Goal: Task Accomplishment & Management: Use online tool/utility

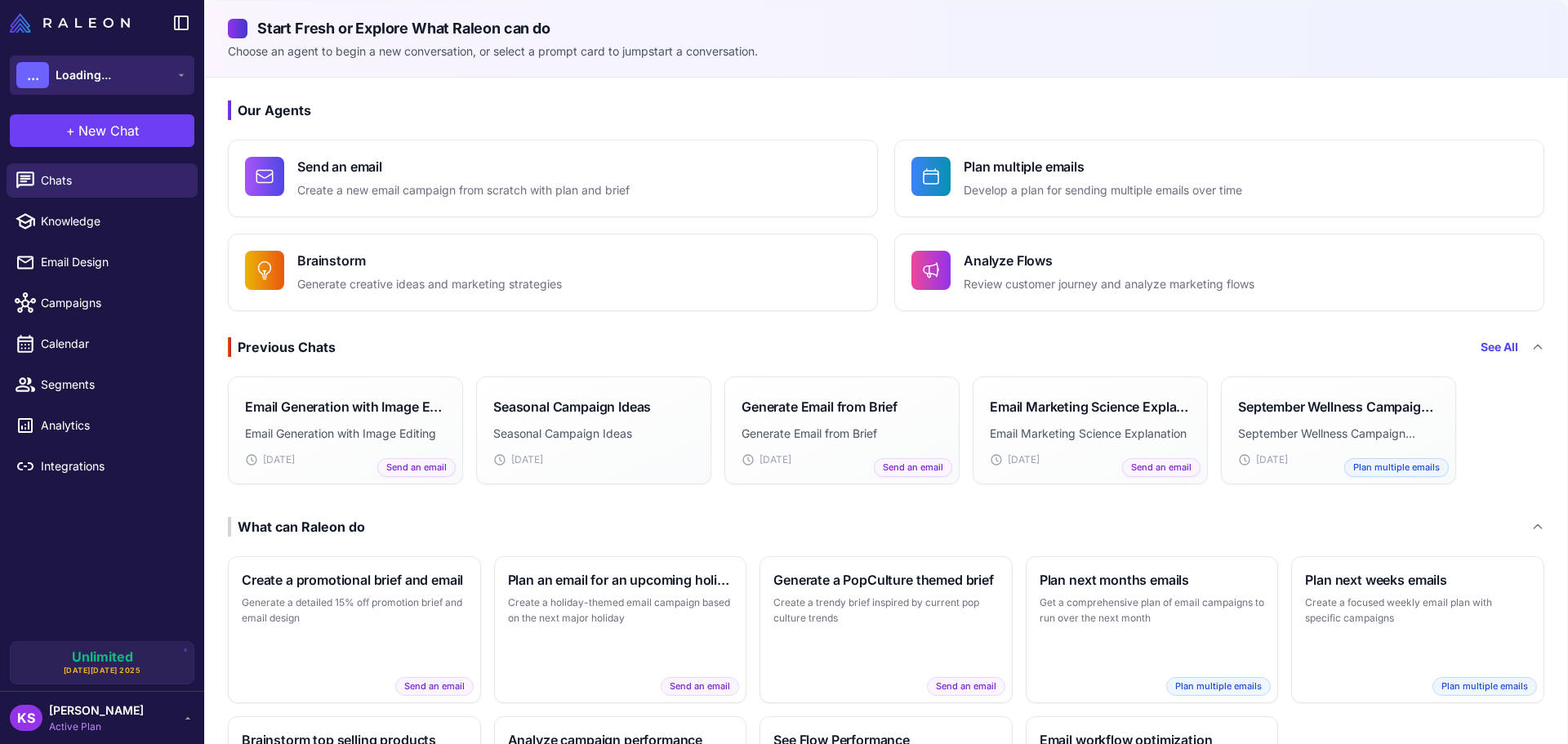
click at [155, 74] on button "... Loading..." at bounding box center [102, 76] width 184 height 39
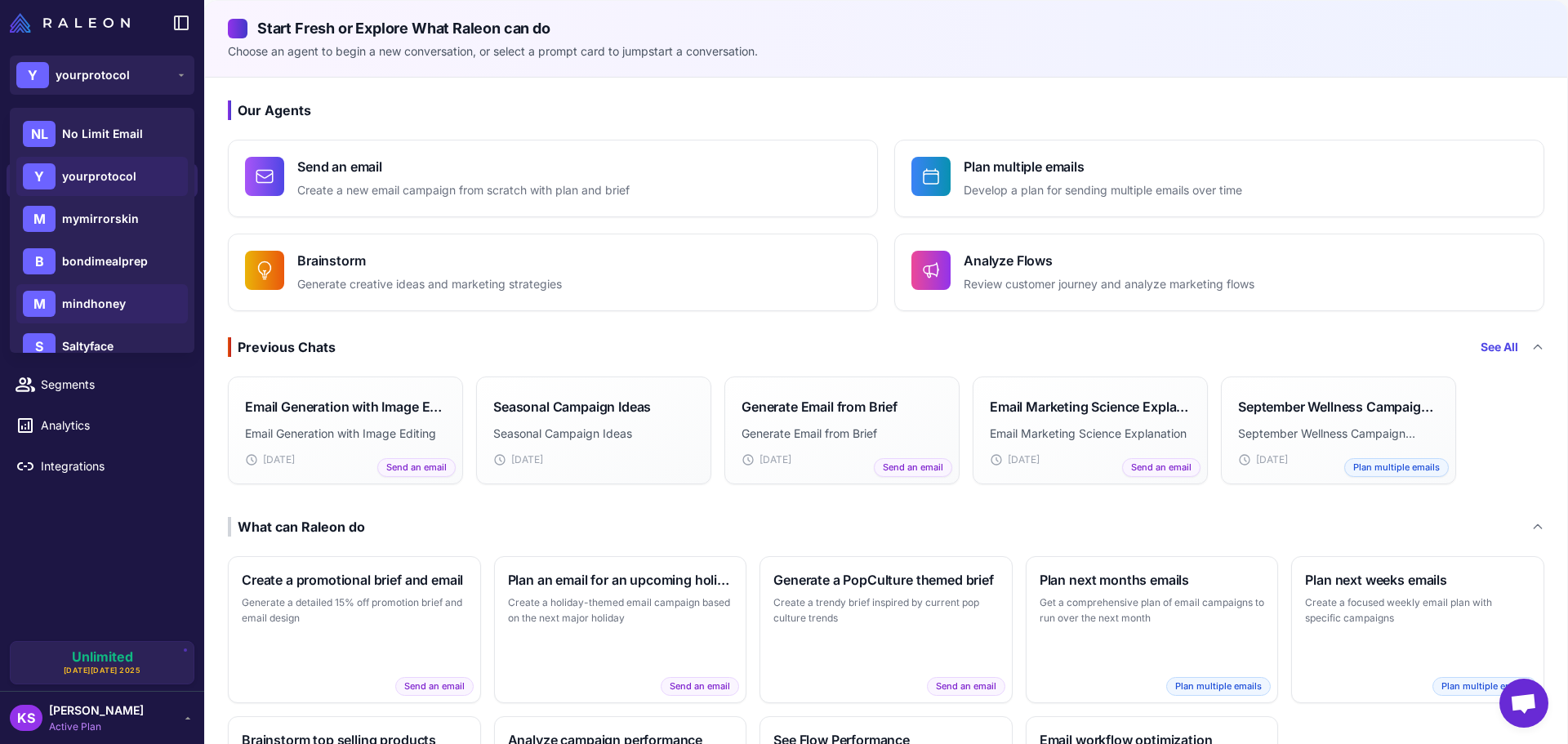
scroll to position [81, 0]
click at [109, 175] on span "bondimealprep" at bounding box center [104, 180] width 86 height 18
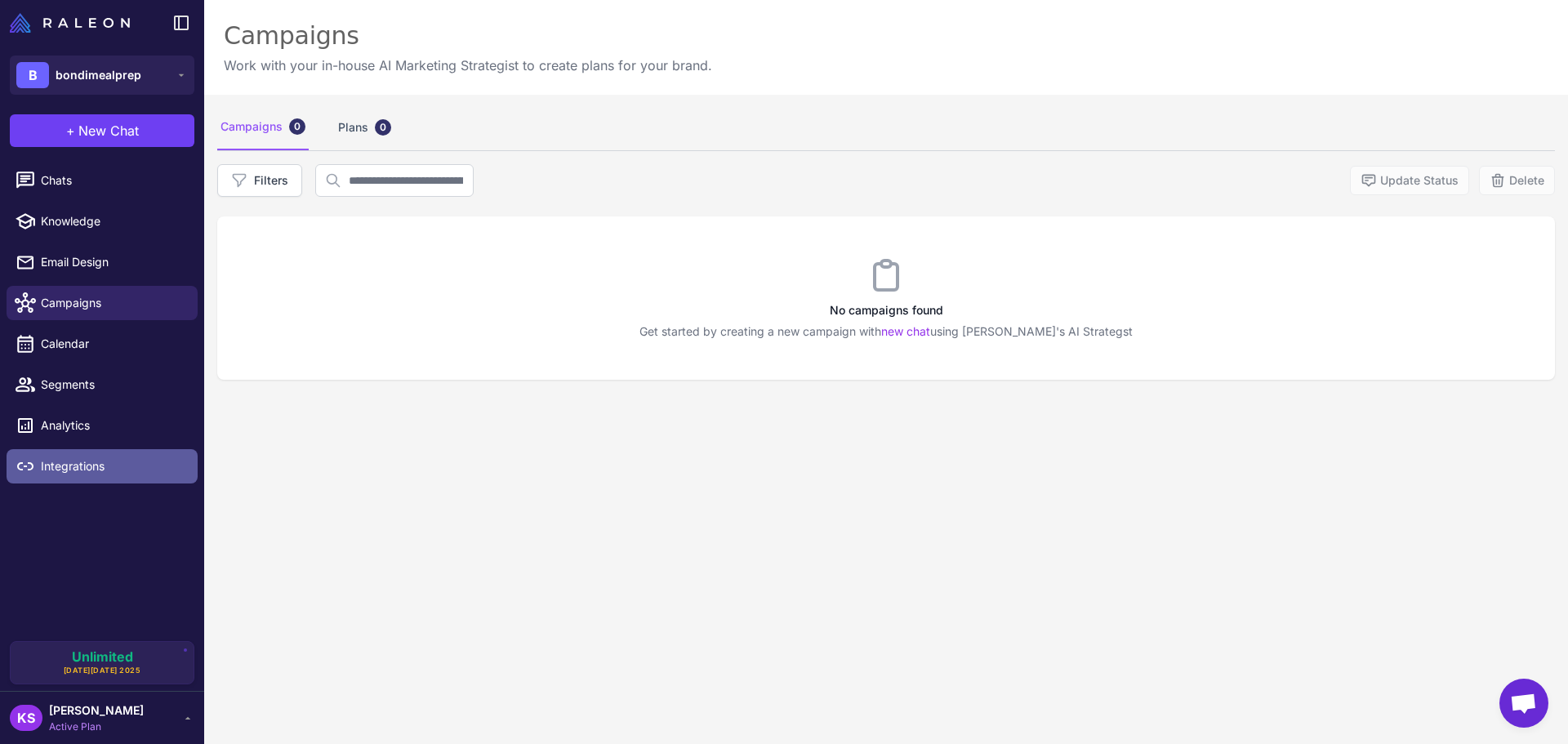
click at [63, 451] on link "Integrations" at bounding box center [102, 466] width 191 height 35
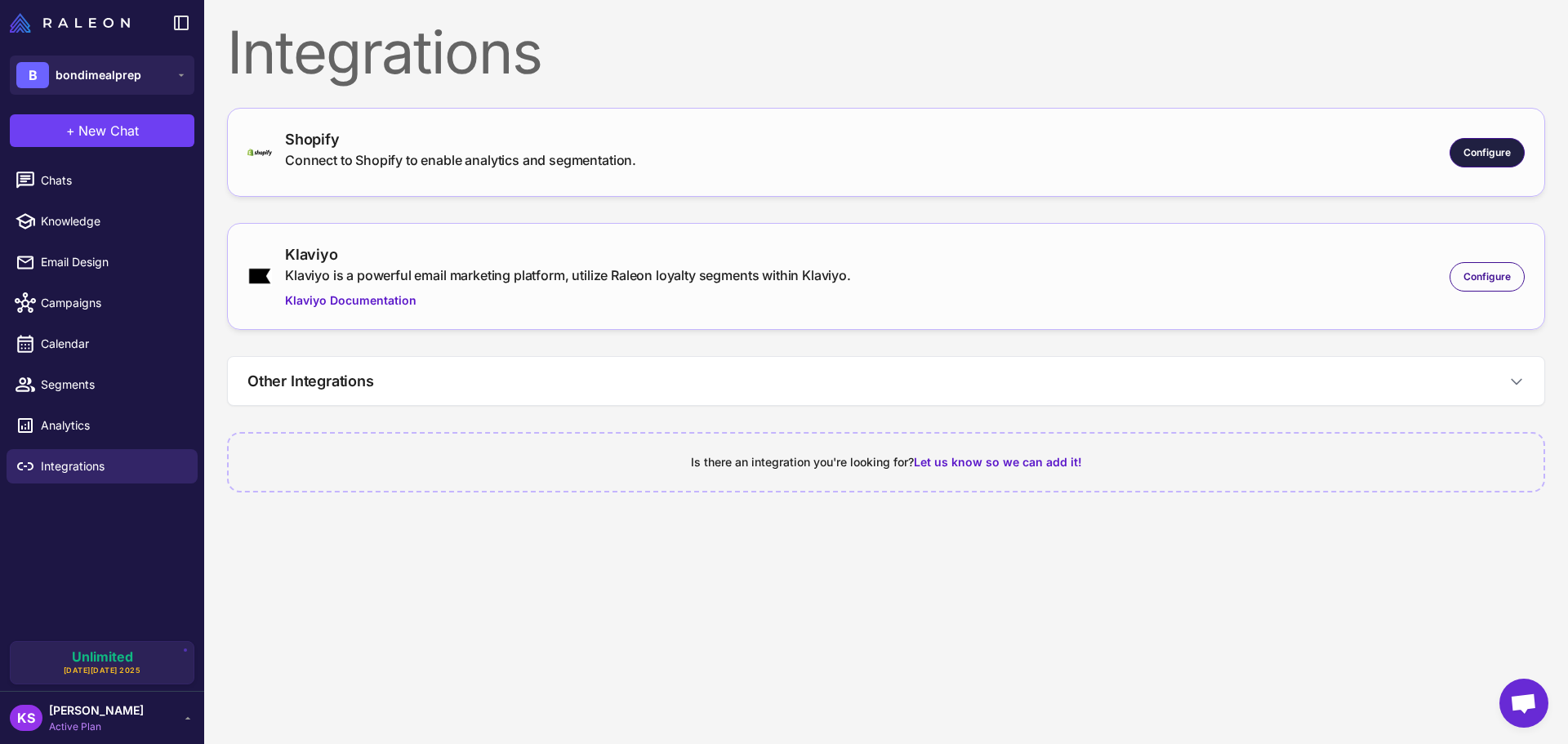
click at [1511, 159] on div "Configure" at bounding box center [1487, 153] width 75 height 30
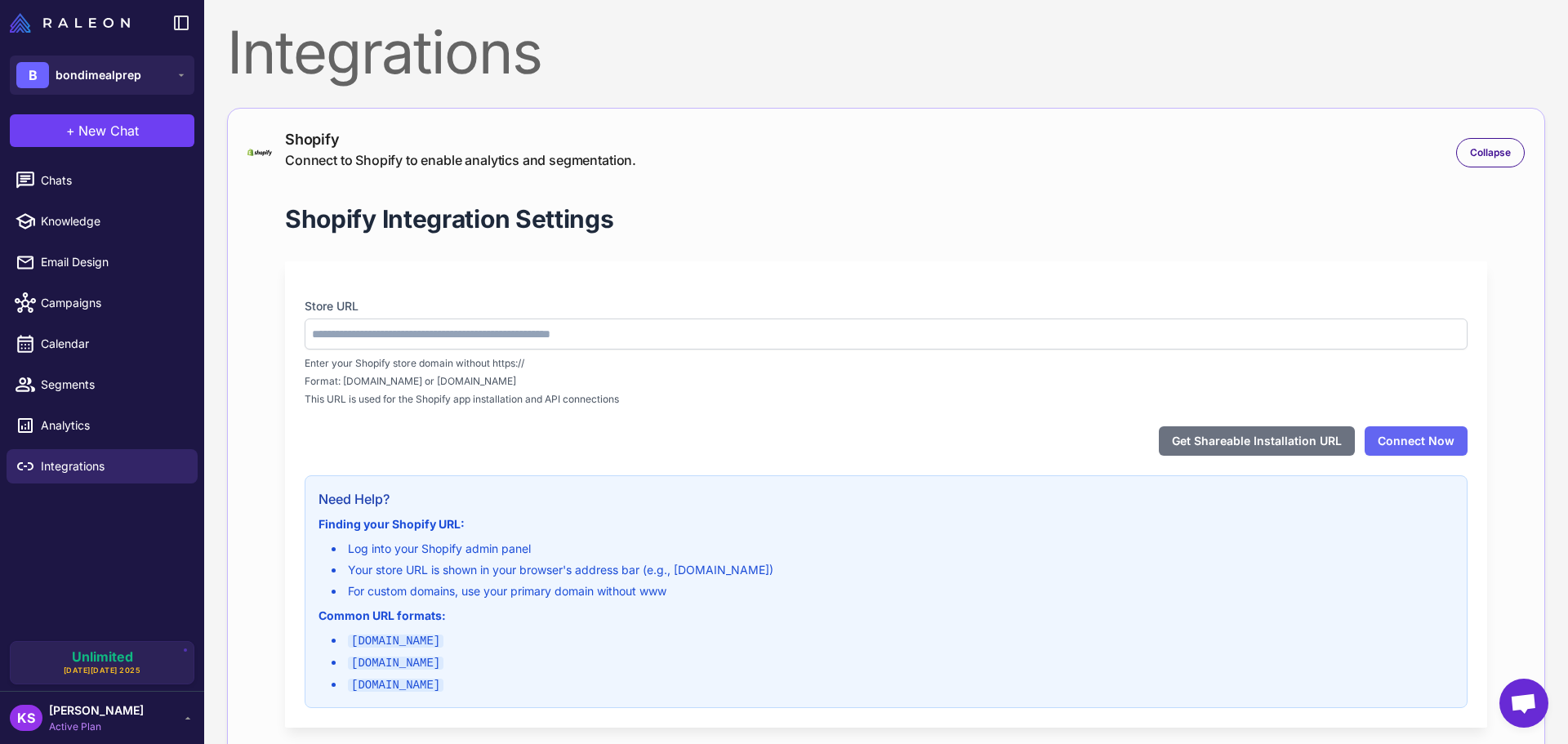
type input "**********"
